Goal: Use online tool/utility: Utilize a website feature to perform a specific function

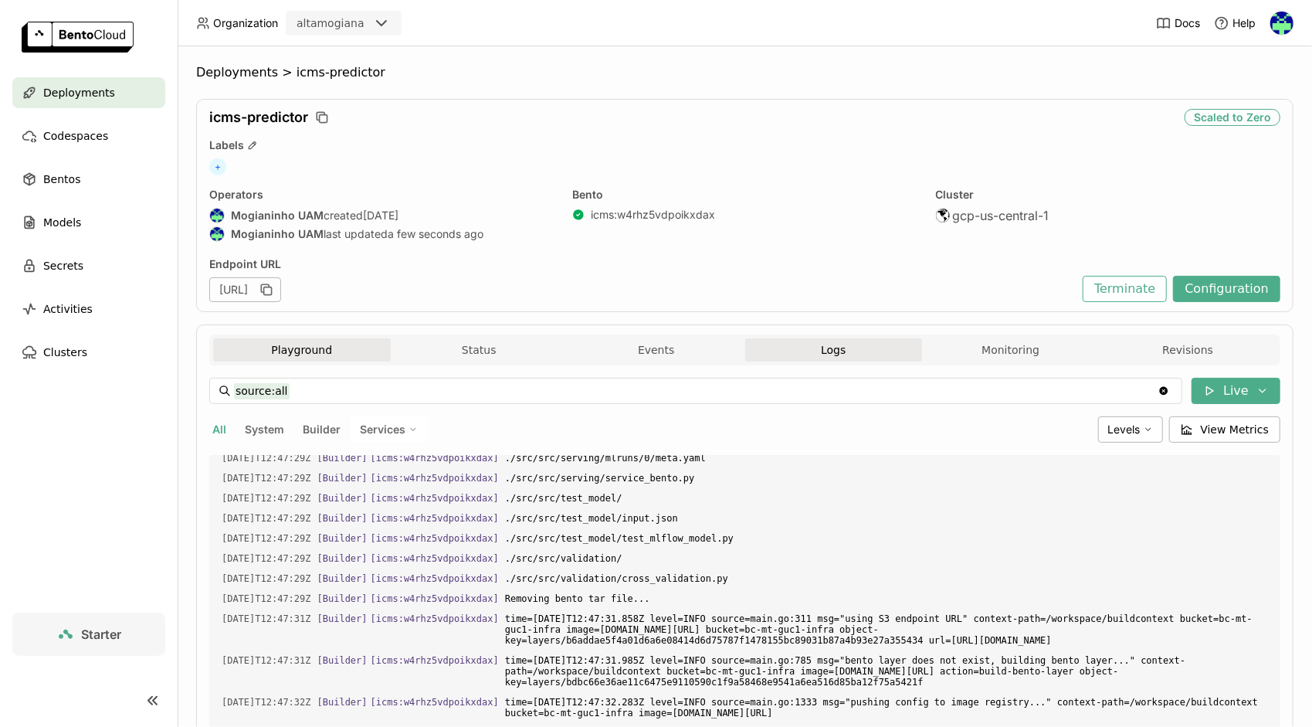
click at [324, 357] on button "Playground" at bounding box center [302, 349] width 178 height 23
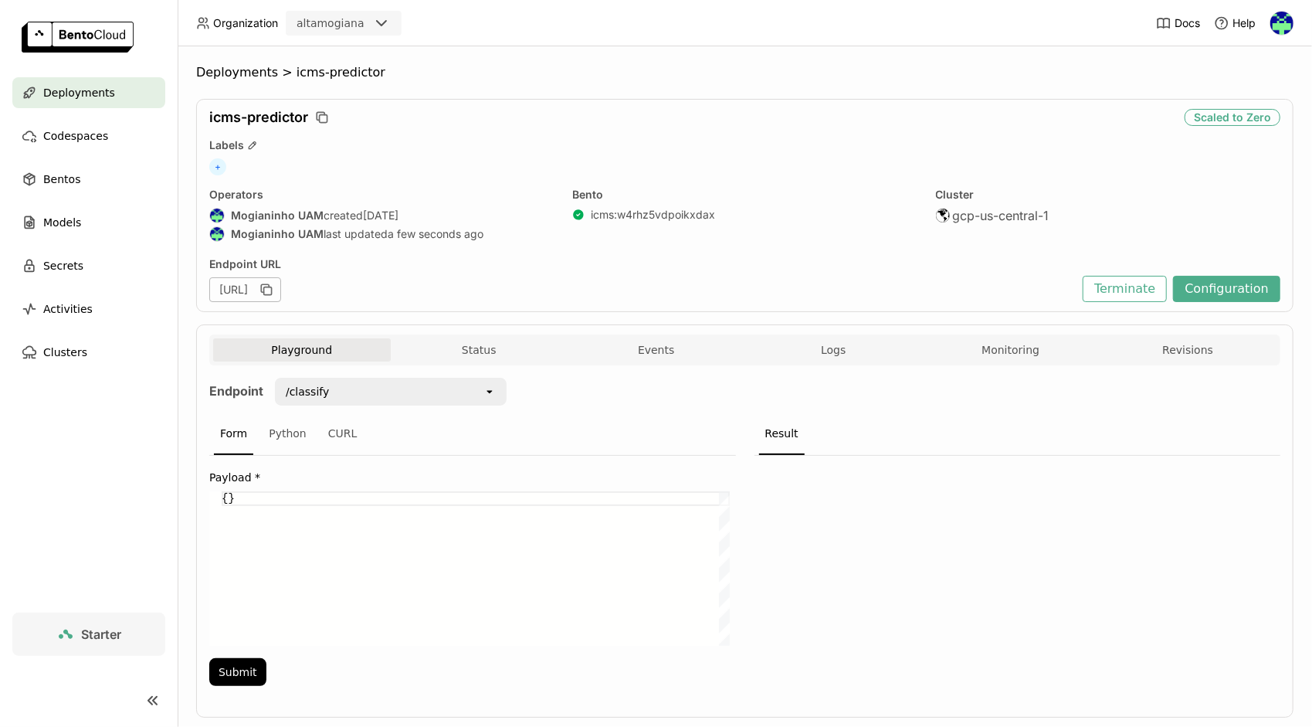
click at [336, 529] on div "{}" at bounding box center [476, 568] width 508 height 154
paste textarea ""DSC_CCUSTO": "NUTRIÇAO - FERTIRRIGAÇAO/ADUBAÇAO", "SN_PRODUTIVO": "S", "PROPOR…"
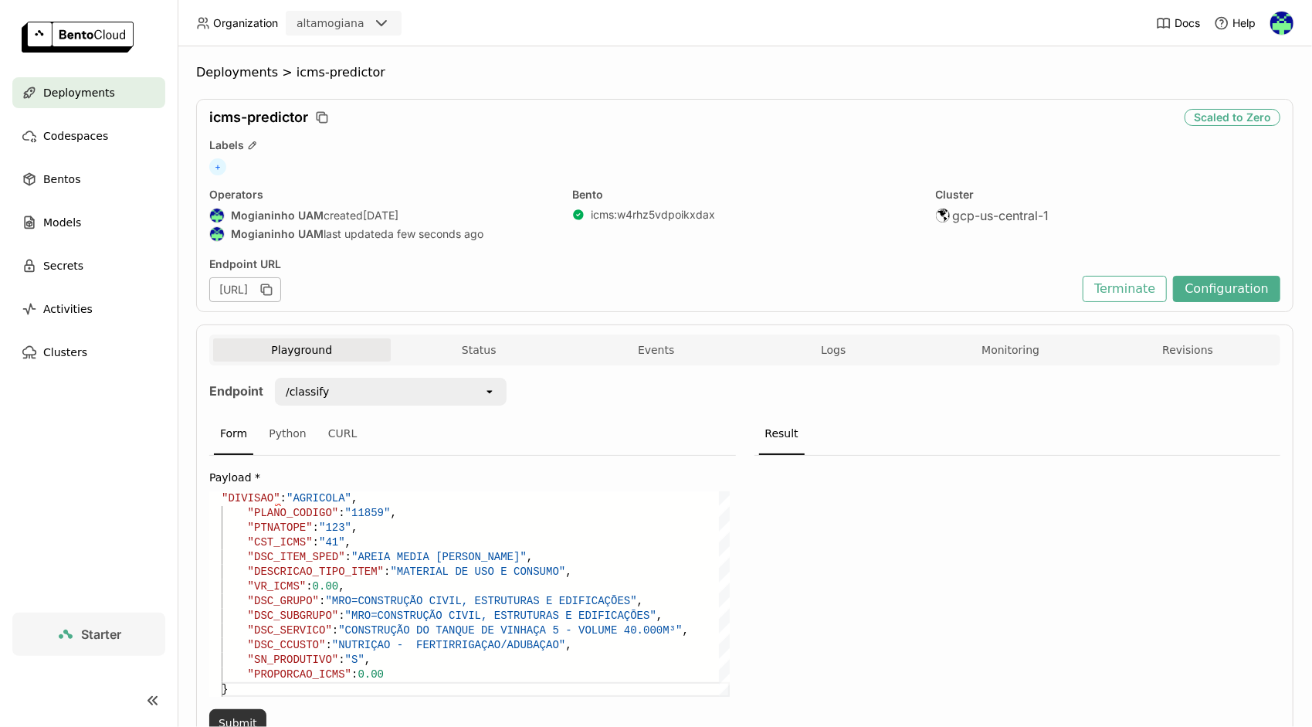
click at [244, 715] on button "Submit" at bounding box center [237, 723] width 57 height 28
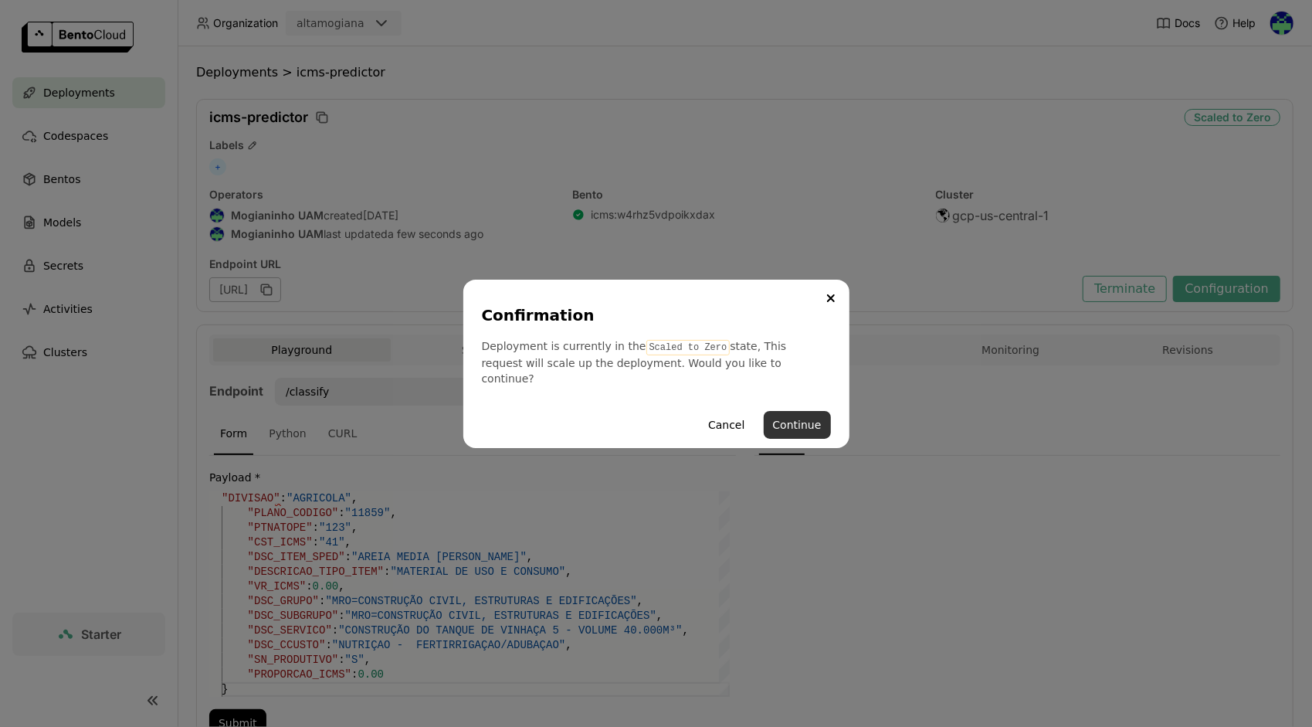
click at [773, 425] on button "Continue" at bounding box center [797, 425] width 67 height 28
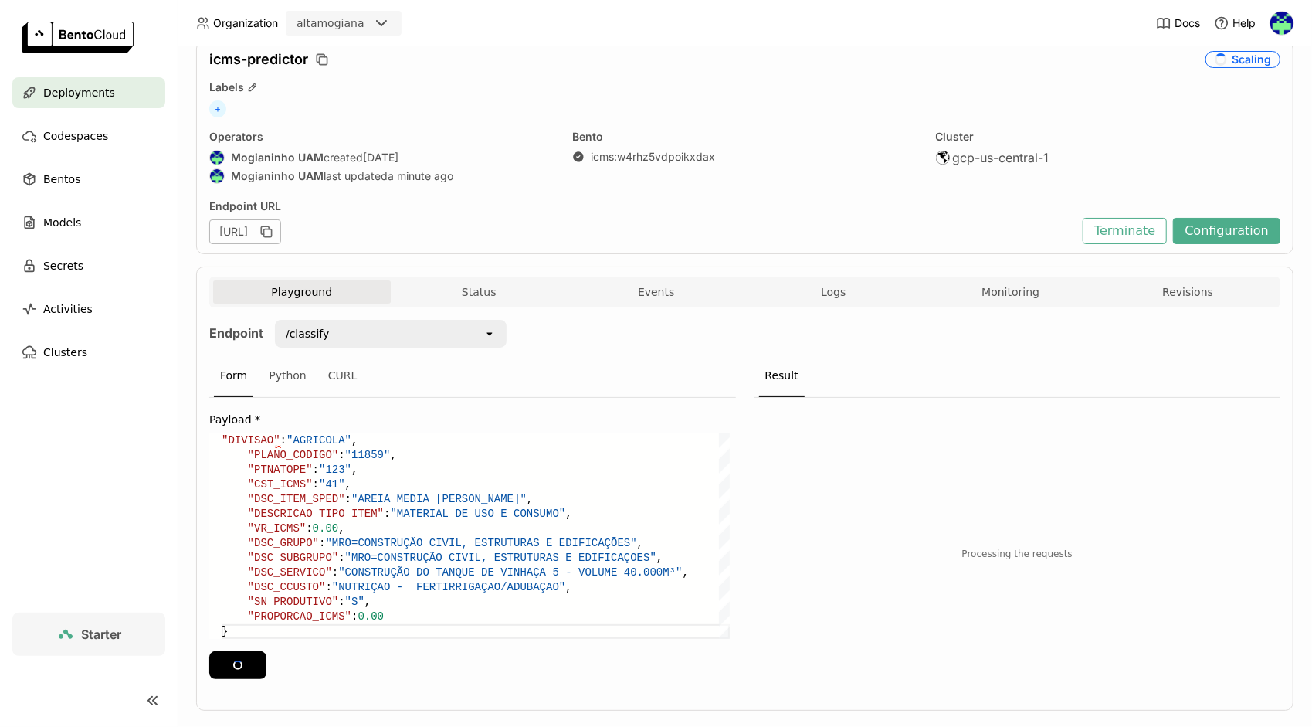
scroll to position [81, 0]
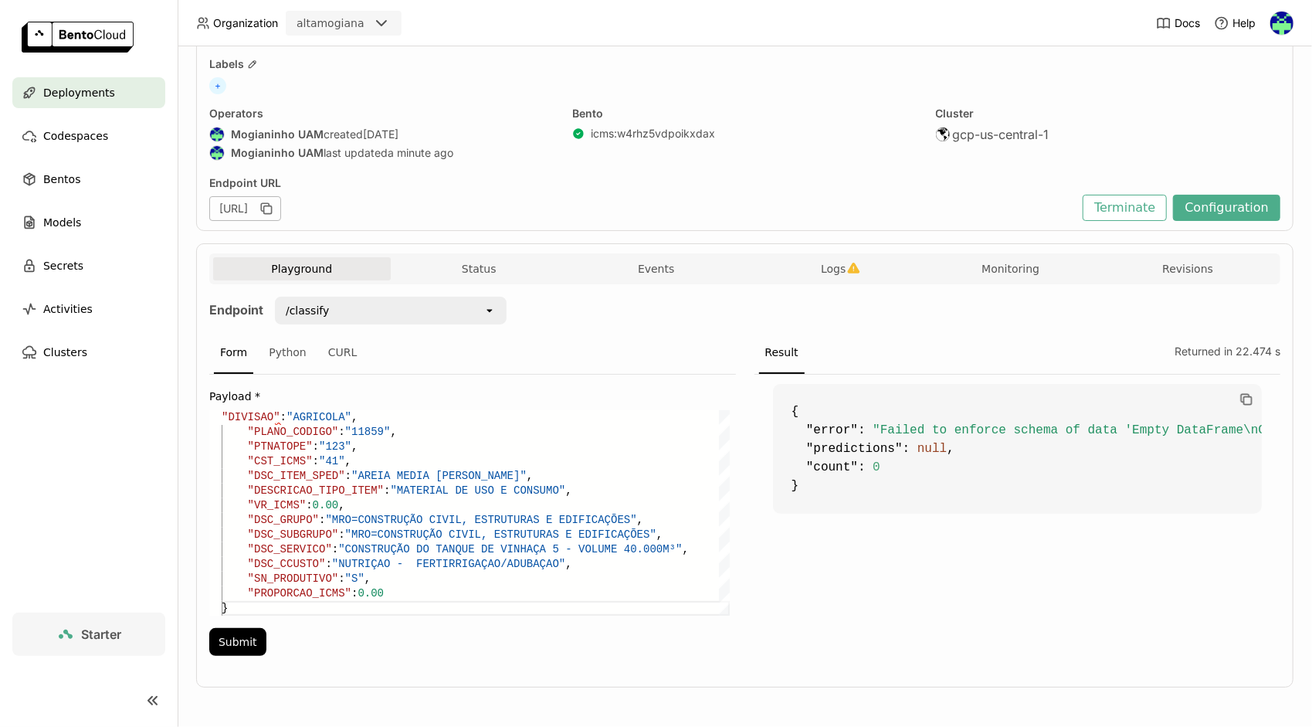
drag, startPoint x: 225, startPoint y: 415, endPoint x: 266, endPoint y: 422, distance: 41.4
click at [225, 415] on div ""CST_ICMS" : "41" , "DSC_ITEM_SPED" : "AREIA MEDIA [PERSON_NAME]" , "DESCRICAO_…" at bounding box center [476, 512] width 508 height 205
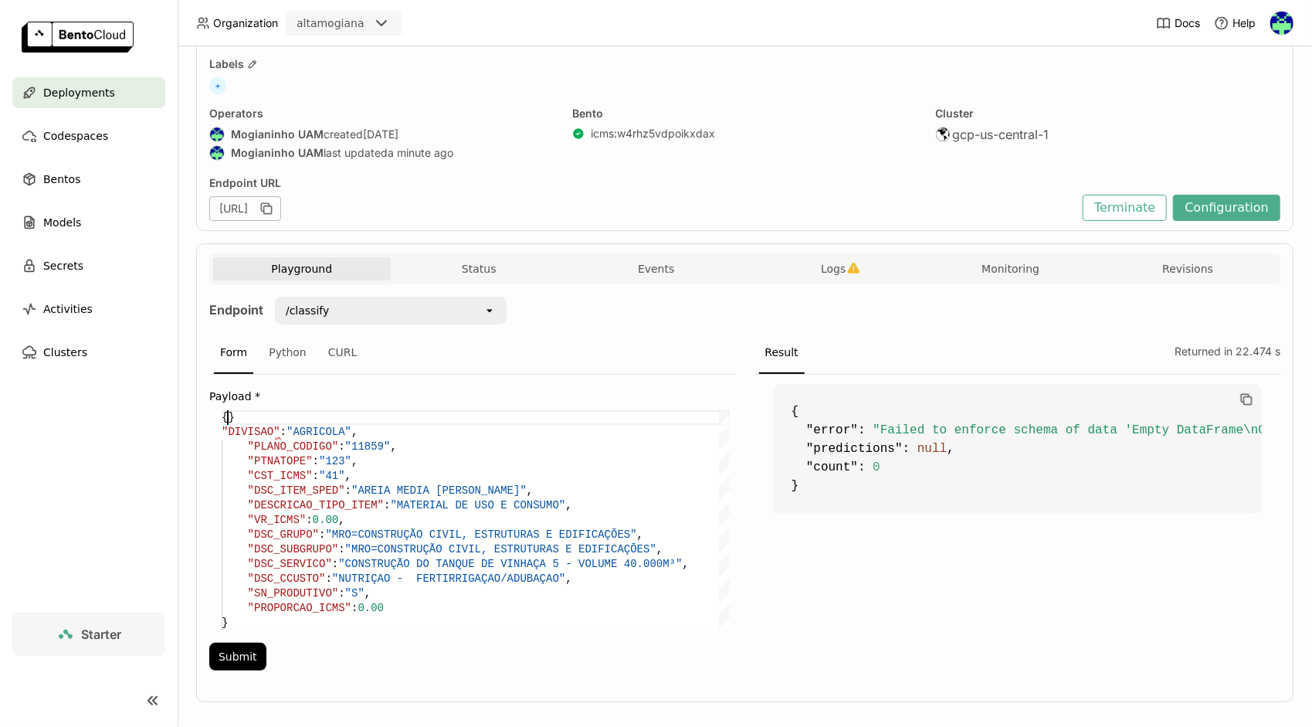
scroll to position [12, 5]
click at [250, 646] on button "Submit" at bounding box center [237, 656] width 57 height 28
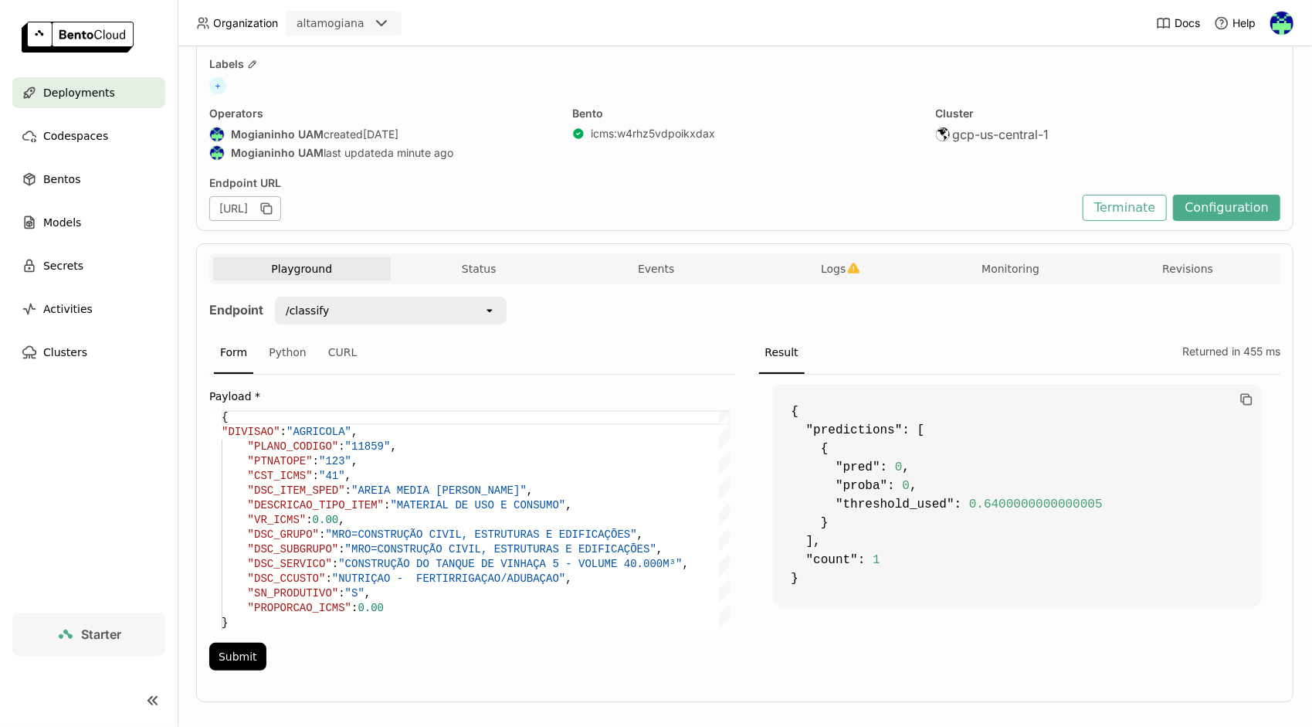
click at [369, 527] on div ""CST_ICMS" : "41" , "DSC_ITEM_SPED" : "AREIA MEDIA [PERSON_NAME]" , "DESCRICAO_…" at bounding box center [476, 520] width 508 height 220
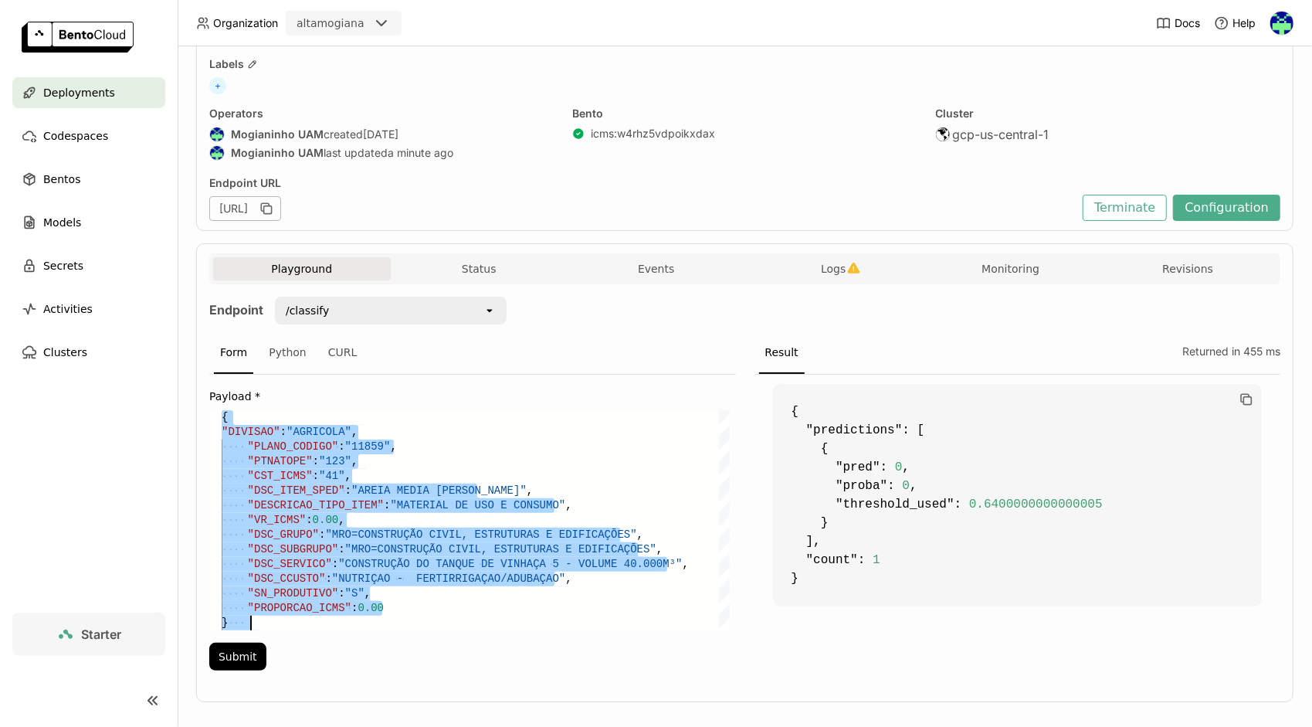
paste textarea ""DSC_SERVICO": "PACOTE RENOVAÇÃO DE FROTA TRANSPORTE PESSOAL - SAFRA 2026", "DS…"
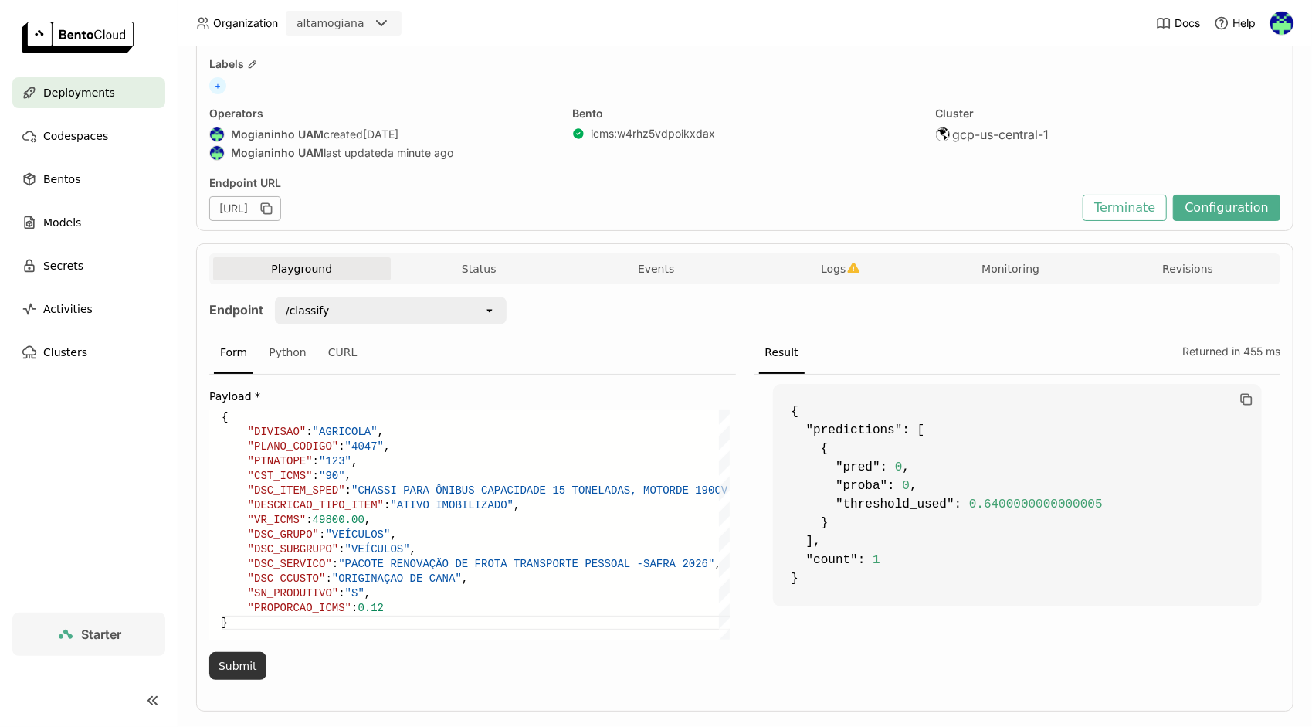
click at [232, 664] on button "Submit" at bounding box center [237, 666] width 57 height 28
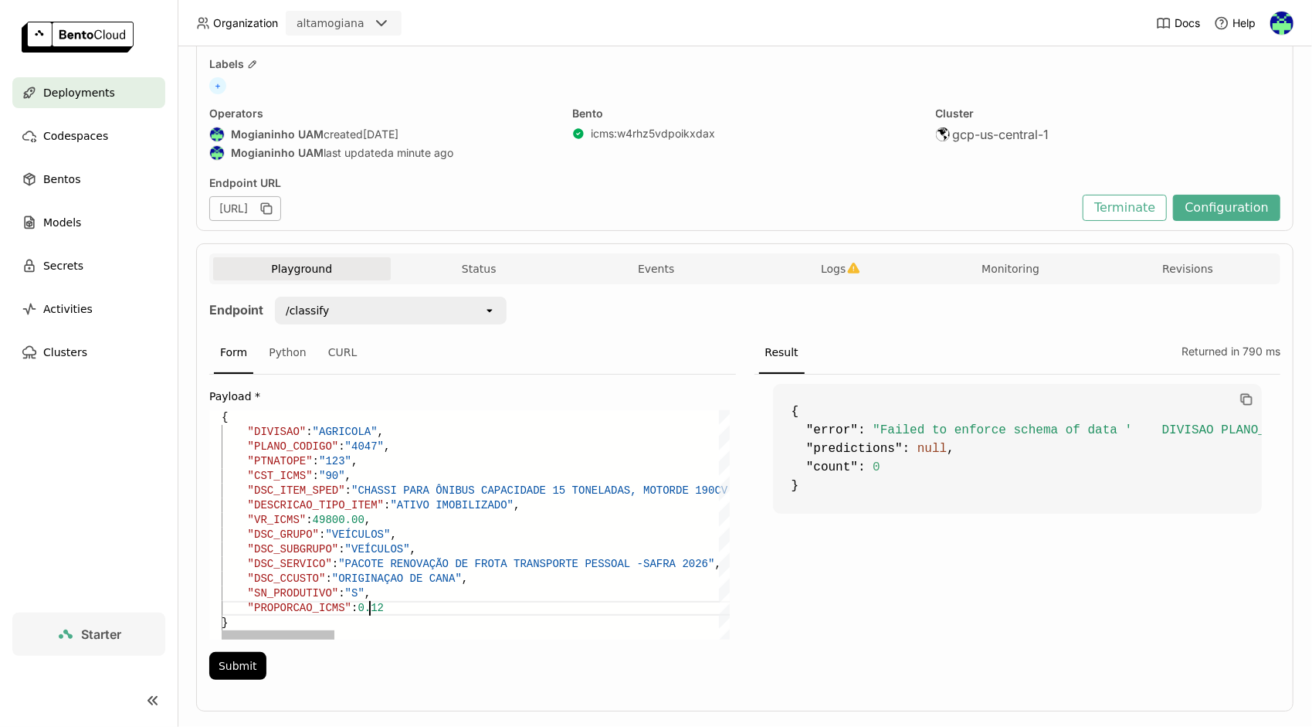
scroll to position [12, 29]
click at [263, 630] on div at bounding box center [278, 634] width 113 height 9
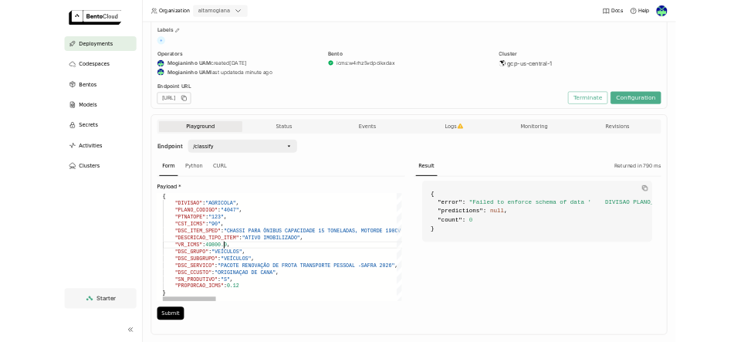
scroll to position [74, 136]
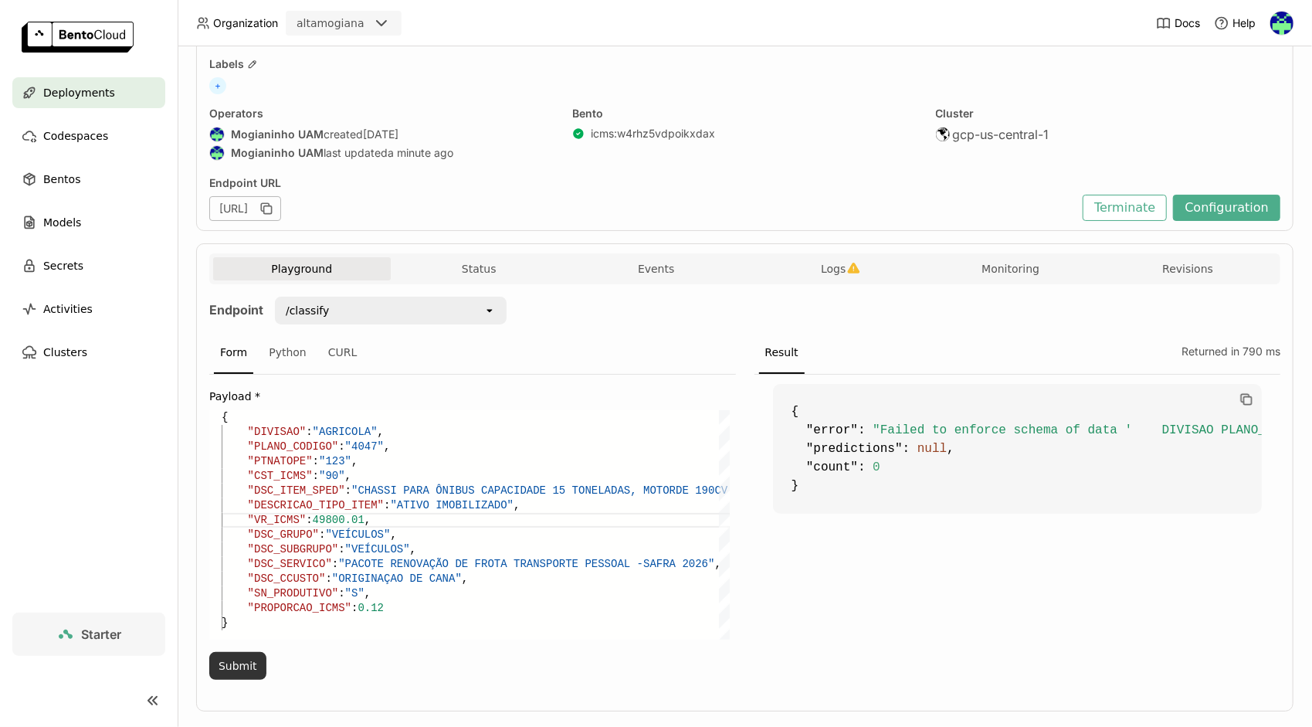
type textarea "4047", "PTNATOPE": "123", "CST_ICMS": "90", "DSC_ITEM_SPED": "CHASSI PARA ÔNIBU…"
click at [218, 666] on button "Submit" at bounding box center [237, 666] width 57 height 28
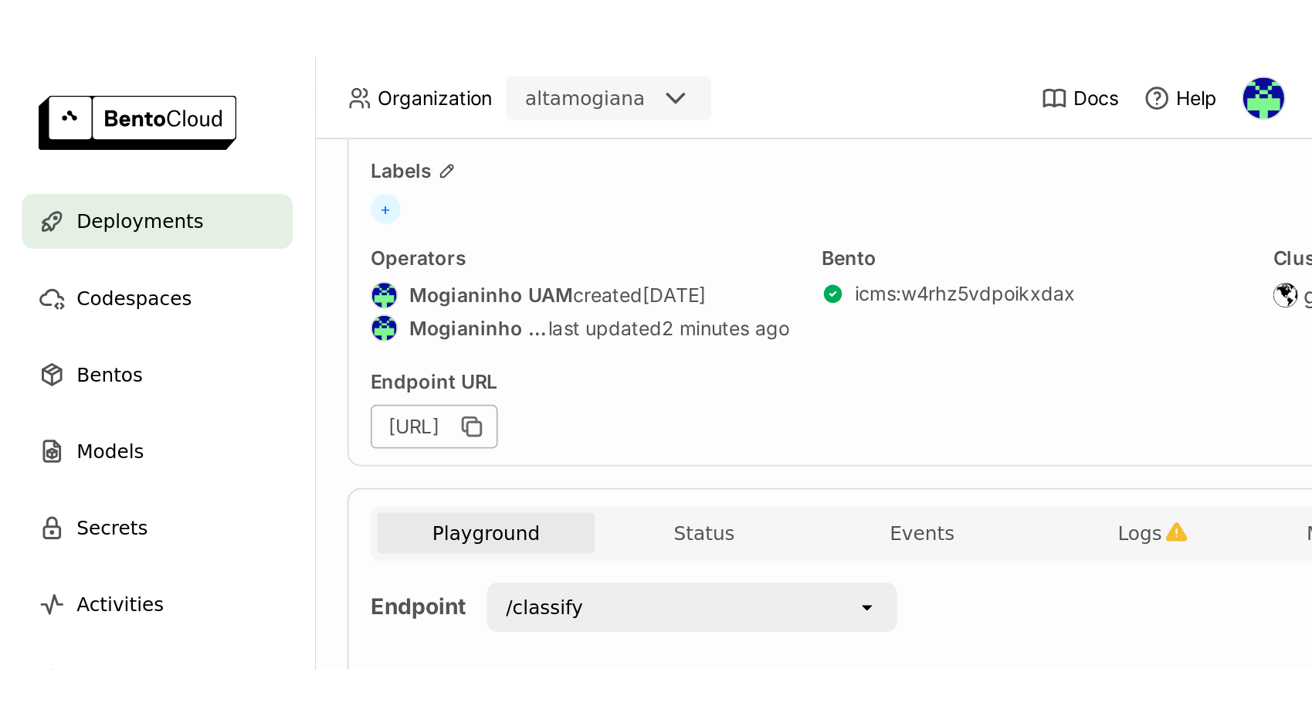
scroll to position [75, 137]
